Goal: Navigation & Orientation: Find specific page/section

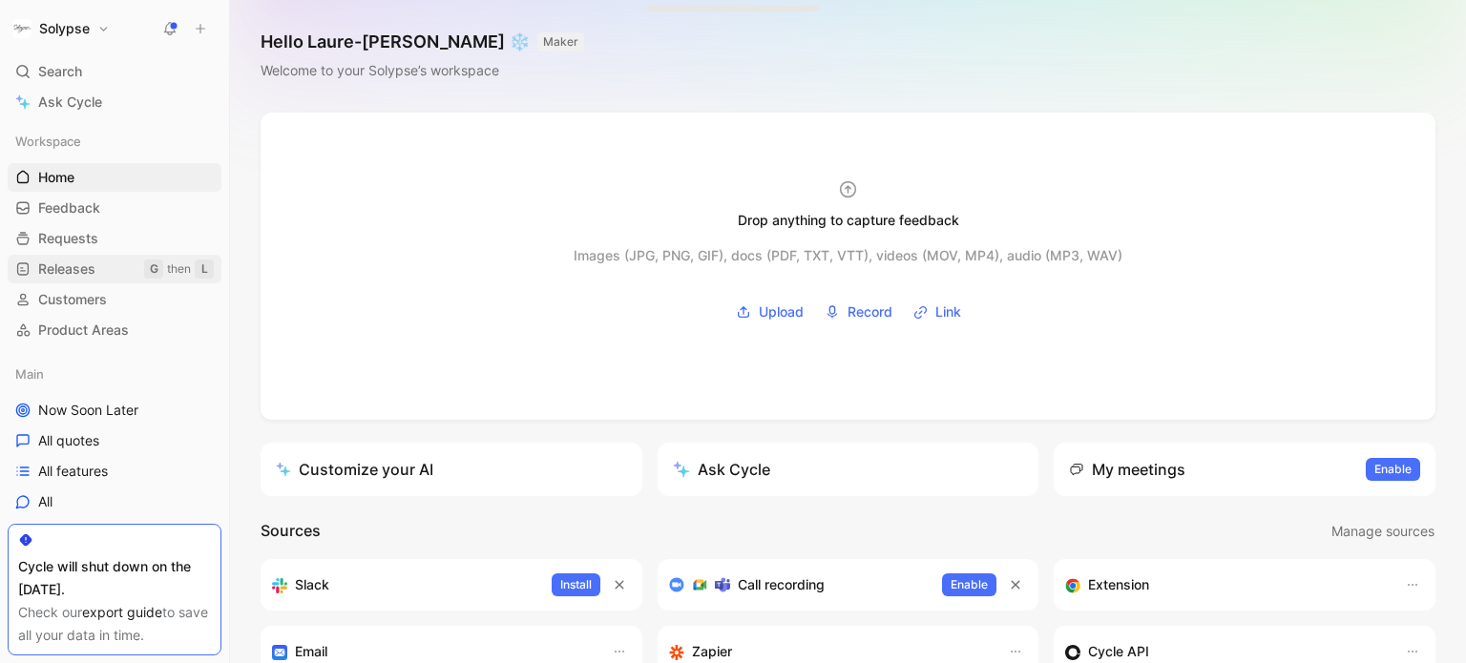
click at [85, 272] on span "Releases" at bounding box center [66, 269] width 57 height 19
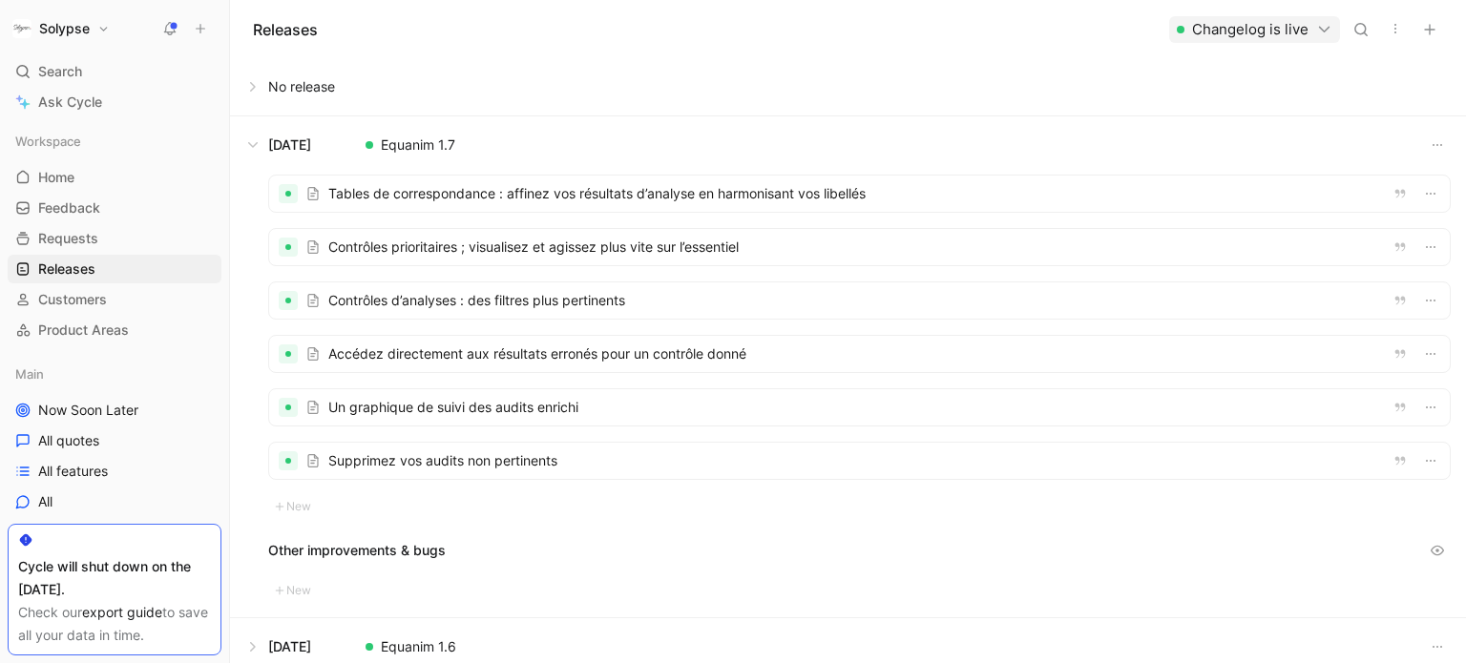
click at [400, 205] on div at bounding box center [859, 194] width 1181 height 36
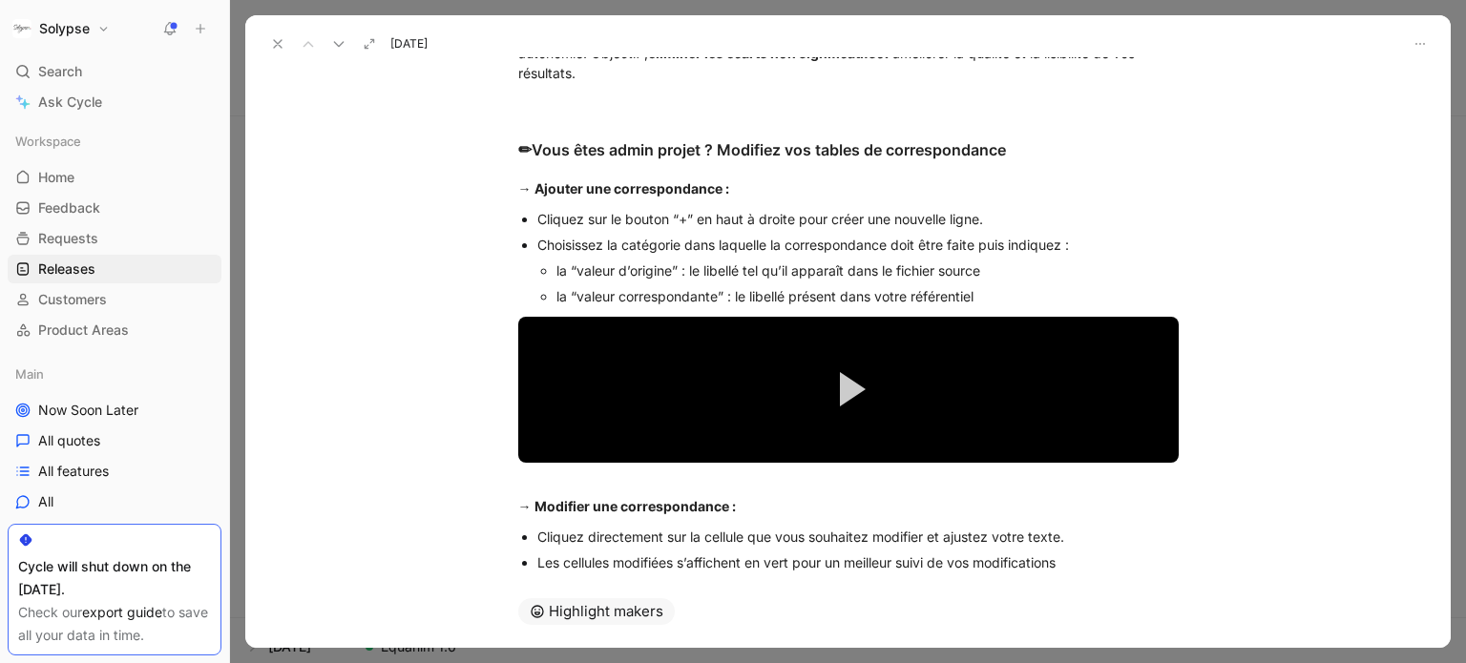
scroll to position [342, 0]
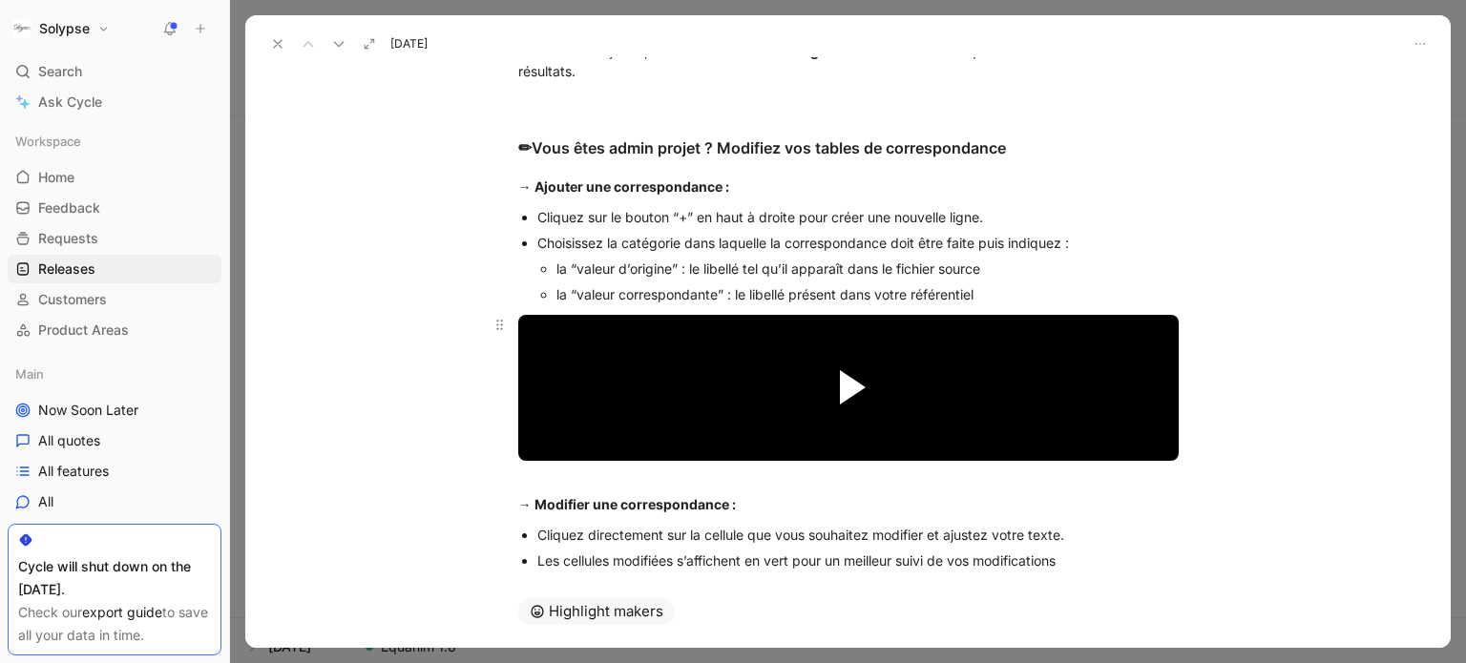
click at [840, 399] on span "Video Player" at bounding box center [853, 387] width 26 height 34
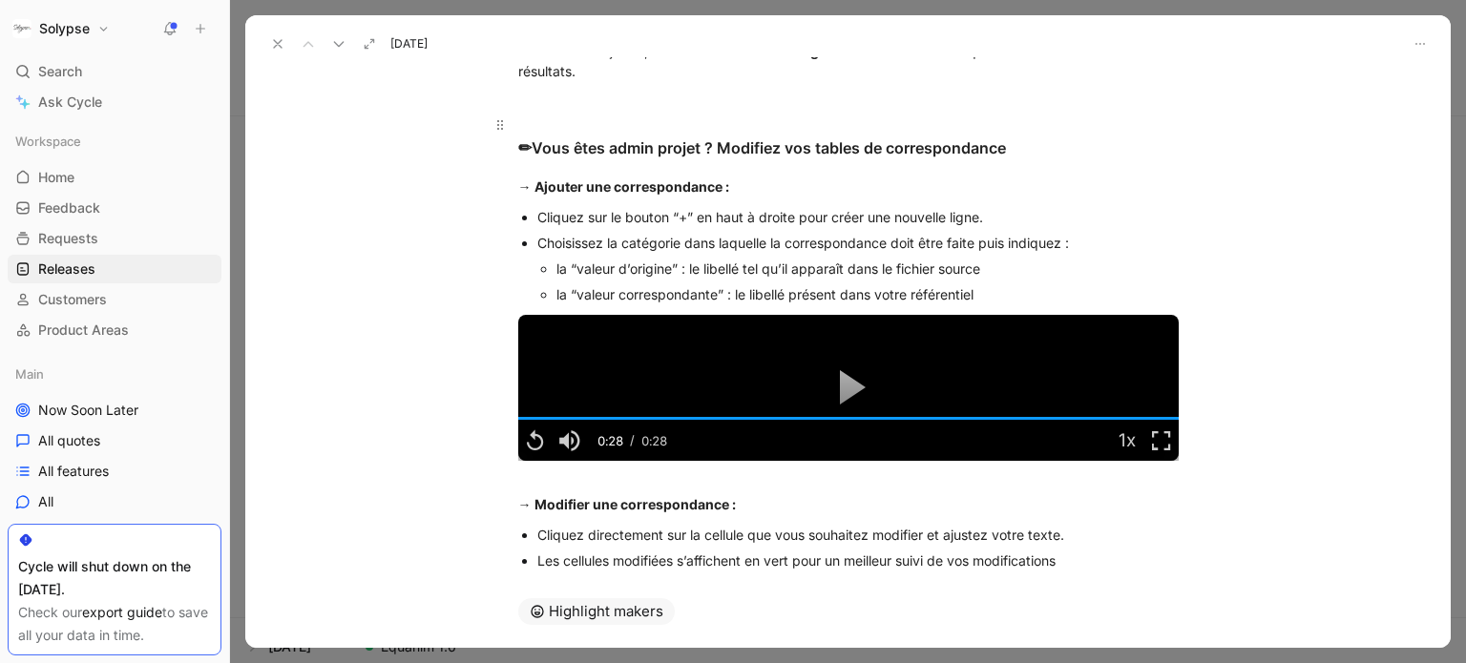
click at [527, 151] on span "✏" at bounding box center [524, 147] width 13 height 19
click at [276, 44] on icon at bounding box center [277, 43] width 15 height 15
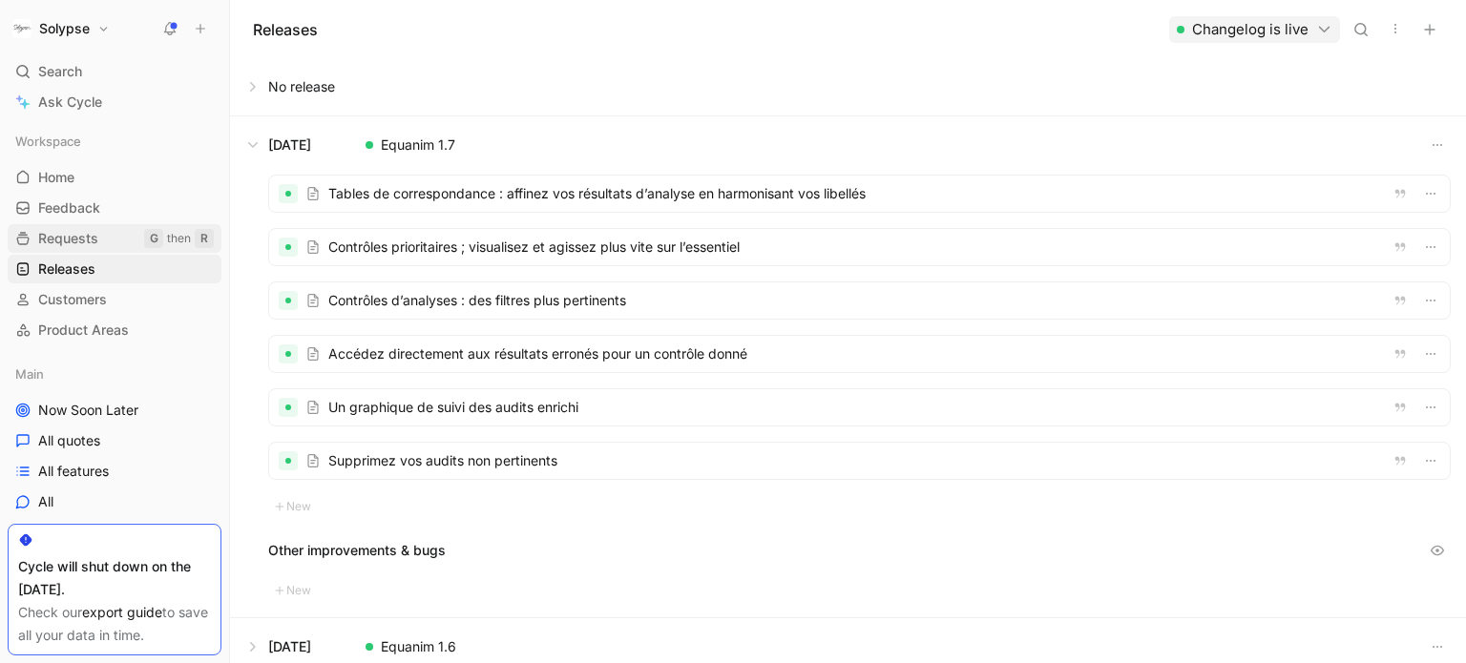
click at [76, 240] on span "Requests" at bounding box center [68, 238] width 60 height 19
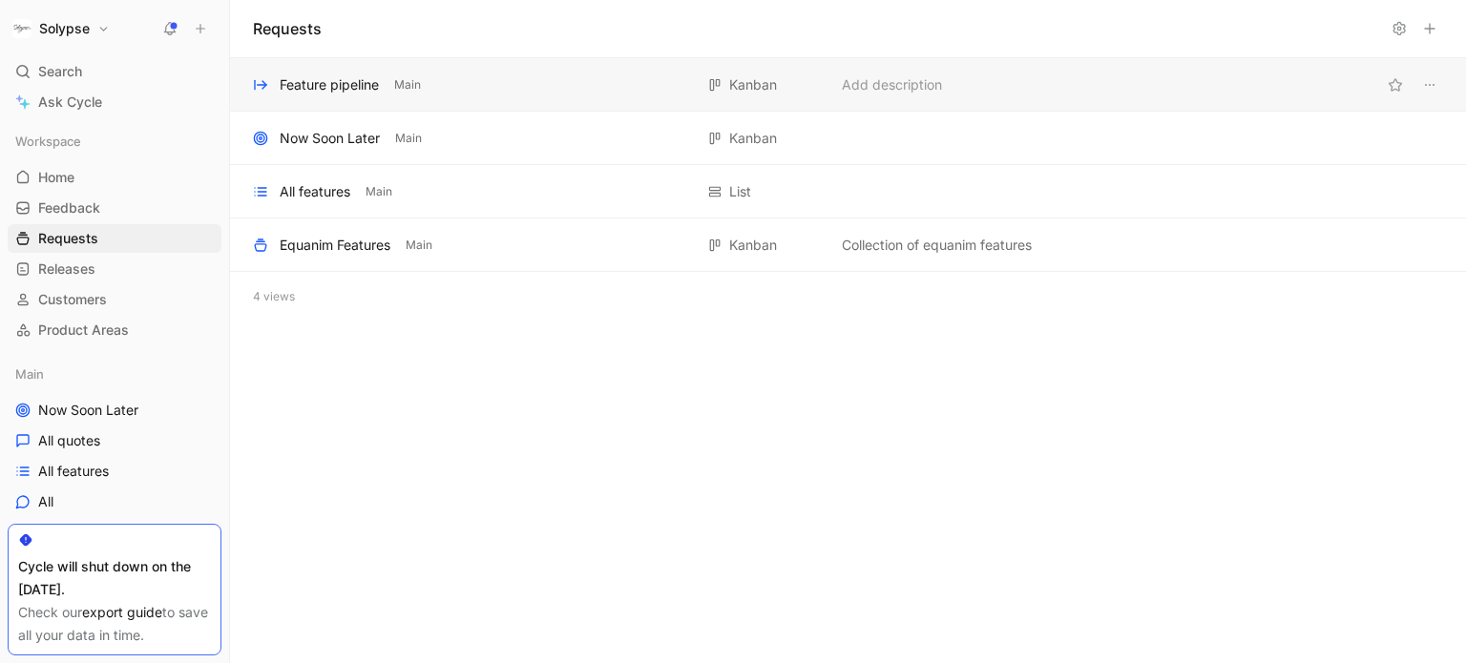
click at [492, 82] on div "Feature pipeline Main" at bounding box center [473, 84] width 440 height 23
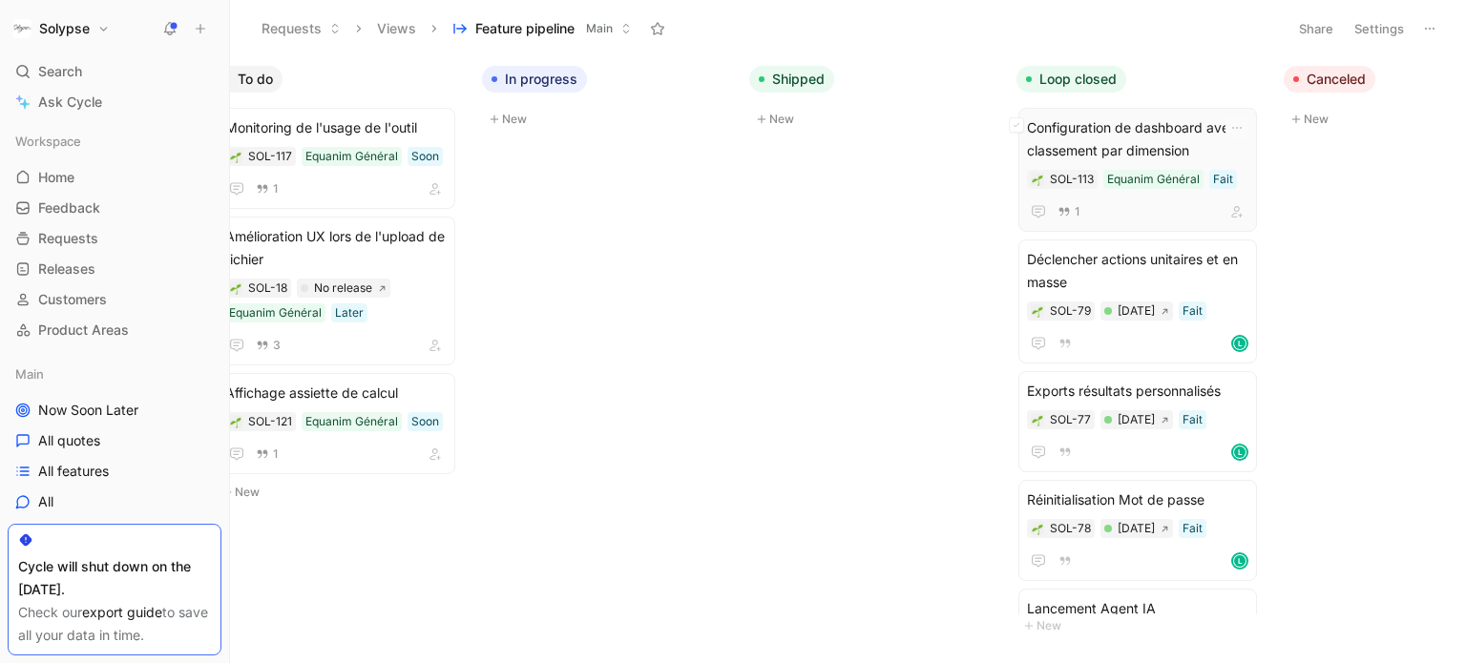
scroll to position [0, 924]
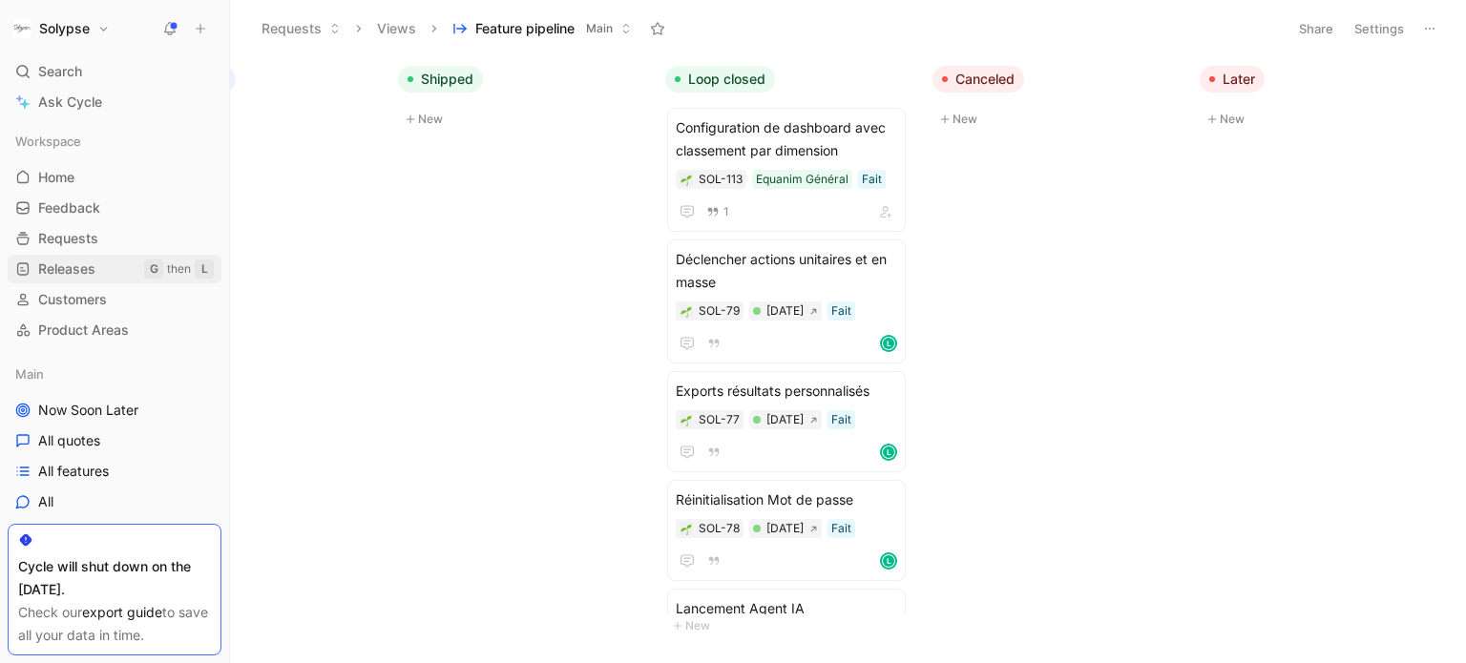
click at [82, 270] on span "Releases" at bounding box center [66, 269] width 57 height 19
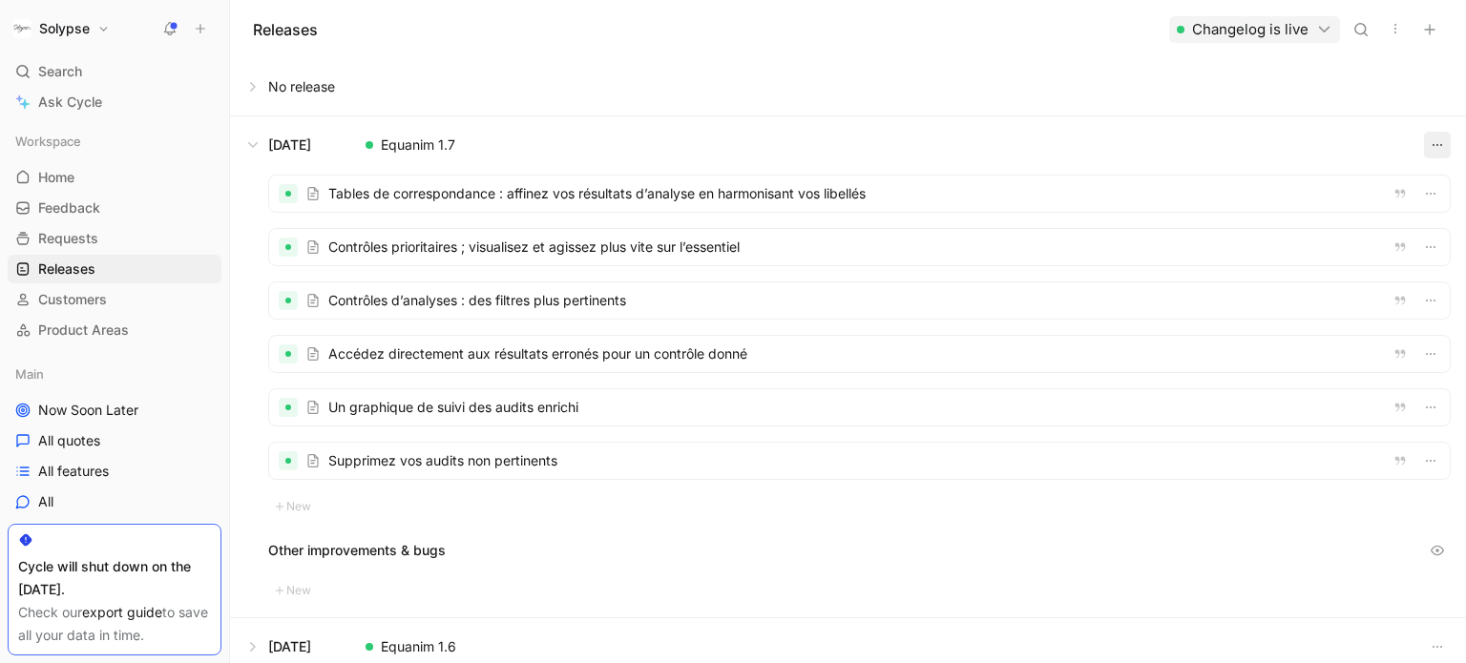
click at [1434, 144] on icon "button" at bounding box center [1437, 144] width 15 height 15
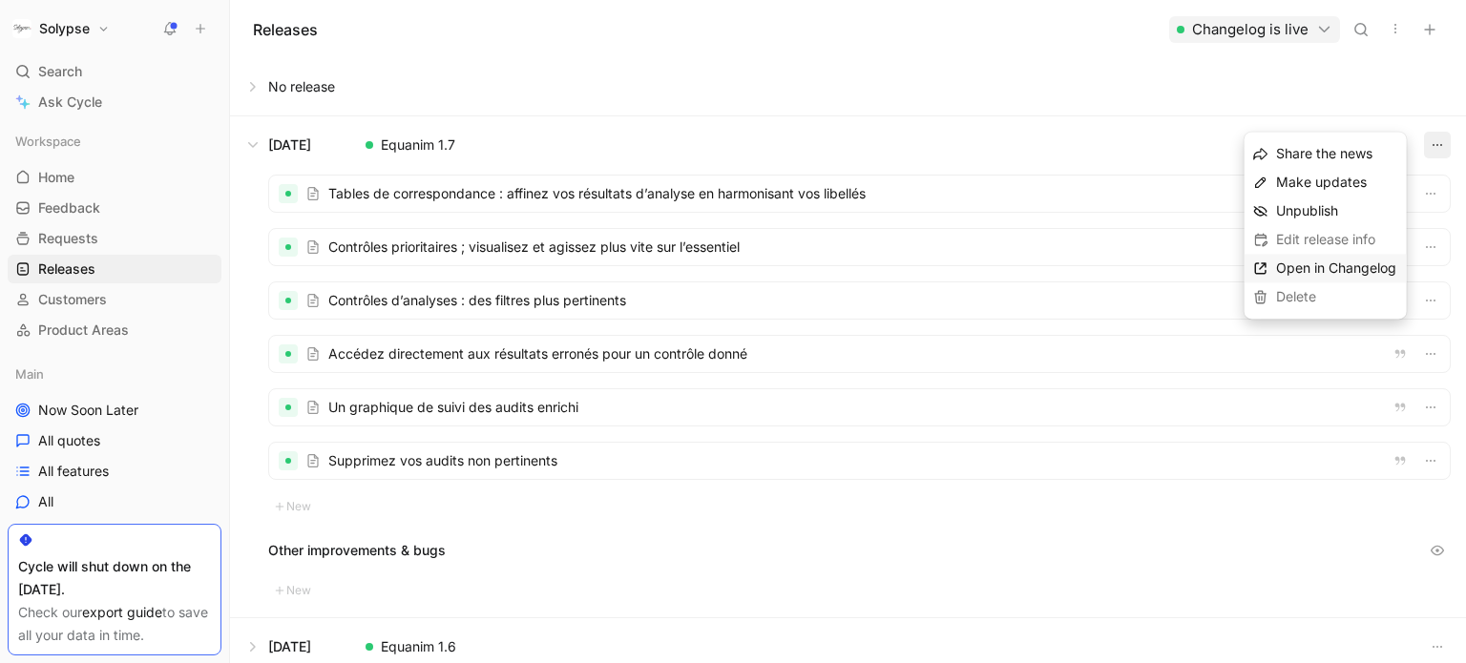
click at [1321, 268] on span "Open in Changelog" at bounding box center [1336, 268] width 120 height 16
